Goal: Find specific page/section: Find specific page/section

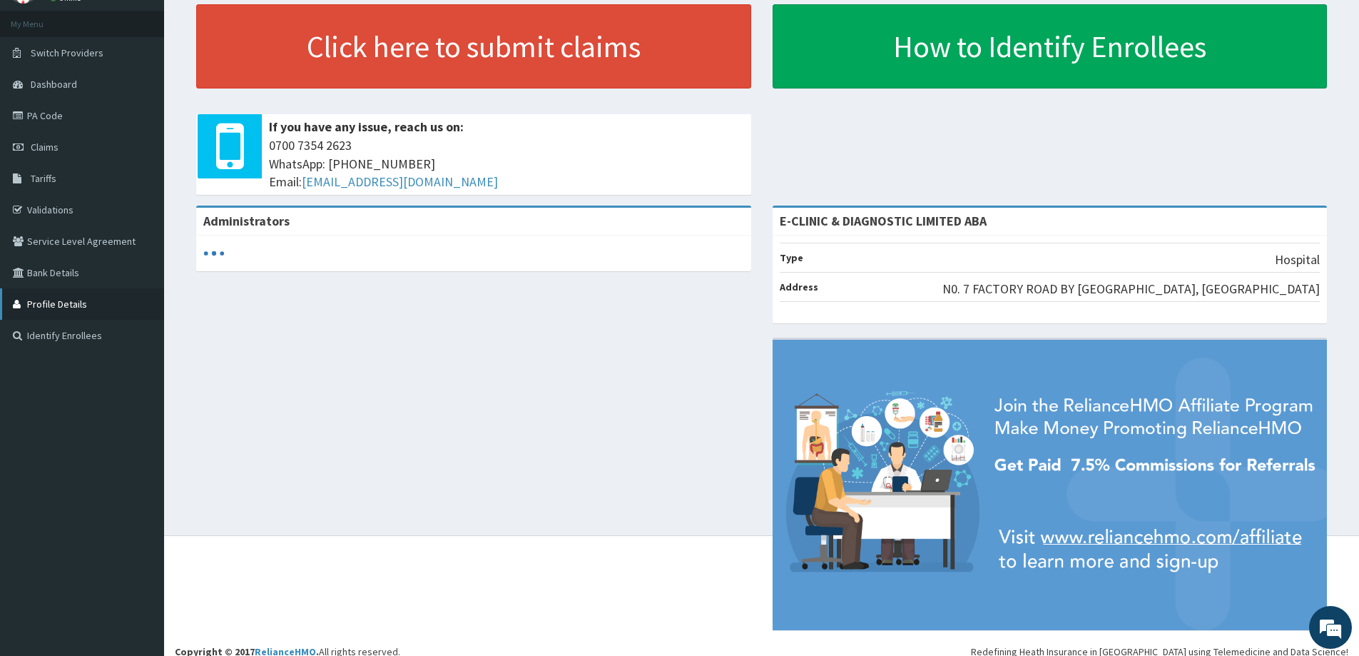
scroll to position [85, 0]
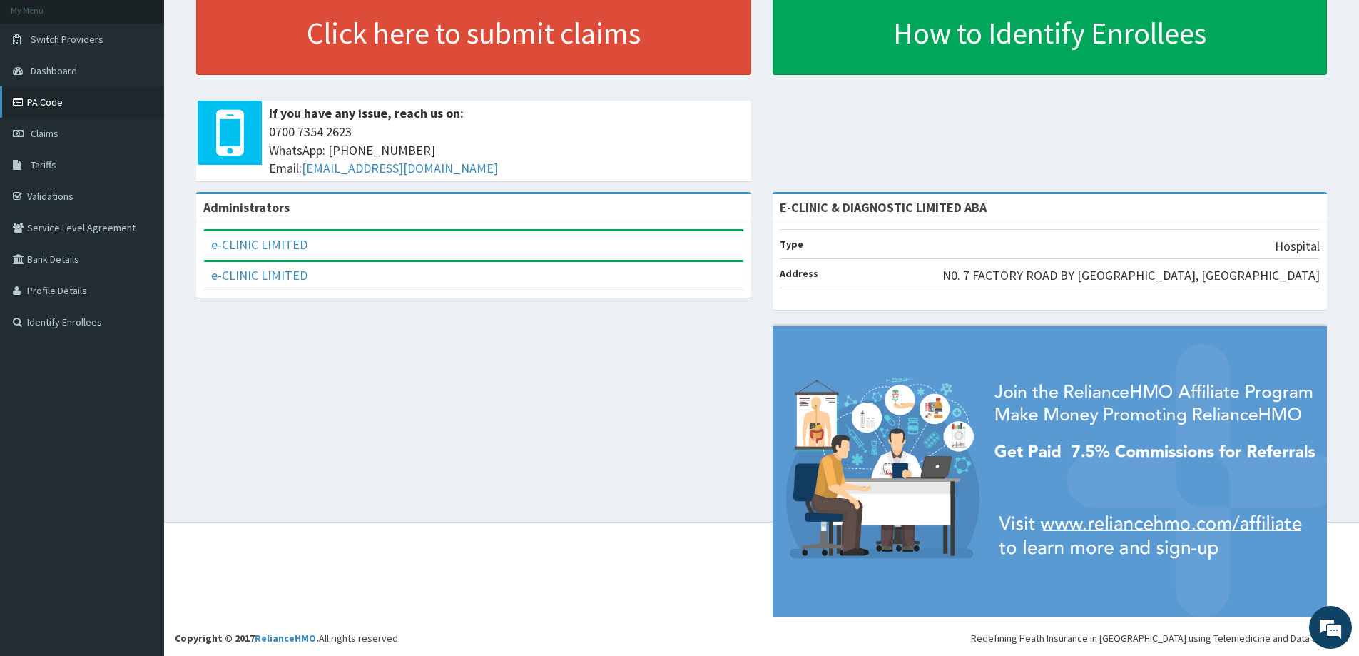
click at [49, 105] on link "PA Code" at bounding box center [82, 101] width 164 height 31
click at [54, 103] on link "PA Code" at bounding box center [82, 101] width 164 height 31
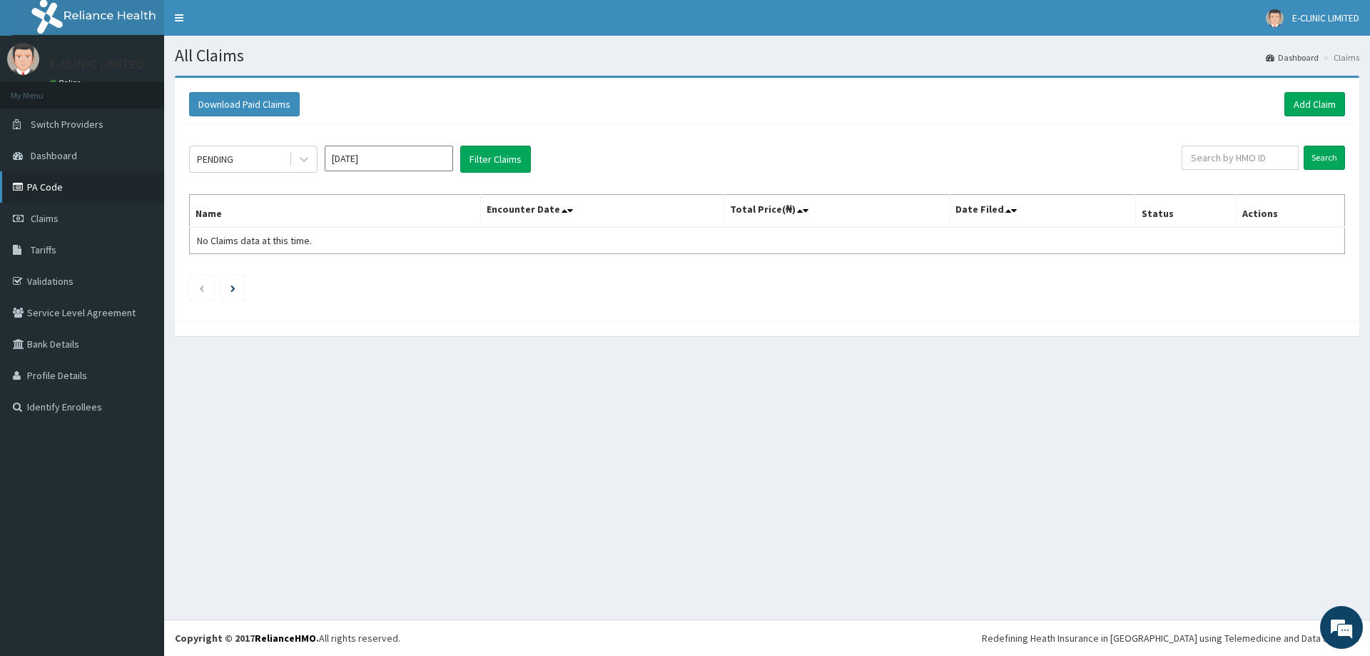
click at [21, 178] on link "PA Code" at bounding box center [82, 186] width 164 height 31
click at [30, 275] on link "Validations" at bounding box center [82, 280] width 164 height 31
